Goal: Transaction & Acquisition: Subscribe to service/newsletter

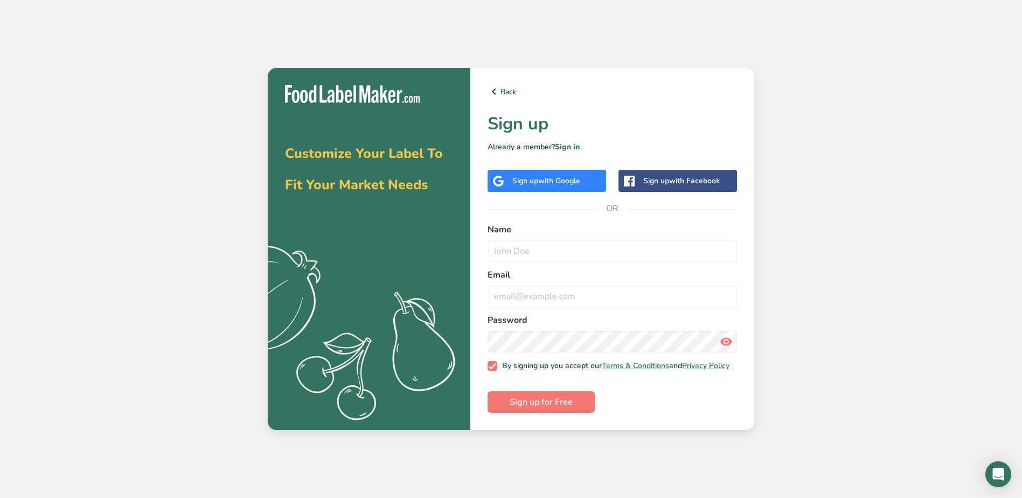
click at [531, 178] on div "Sign up with Google" at bounding box center [546, 180] width 68 height 11
